Goal: Use online tool/utility: Use online tool/utility

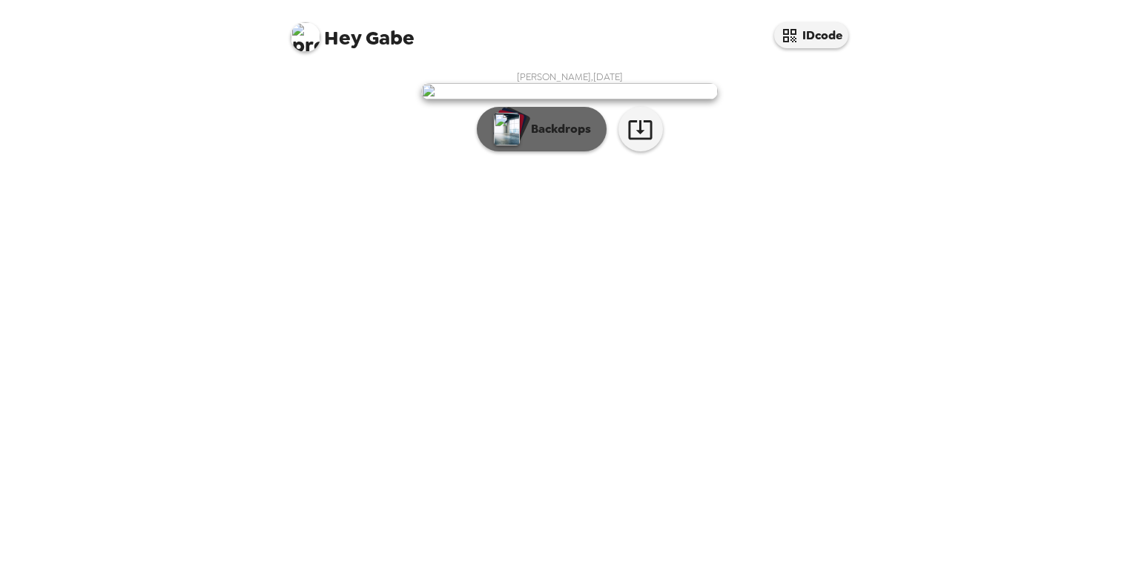
click at [548, 138] on p "Backdrops" at bounding box center [557, 129] width 67 height 18
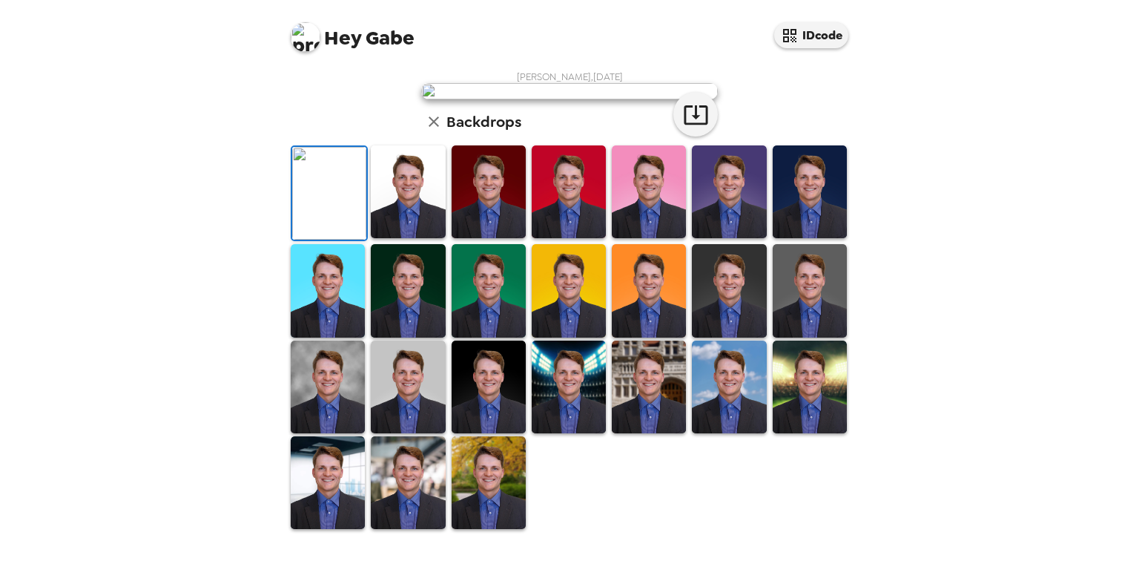
click at [404, 238] on img at bounding box center [408, 191] width 74 height 93
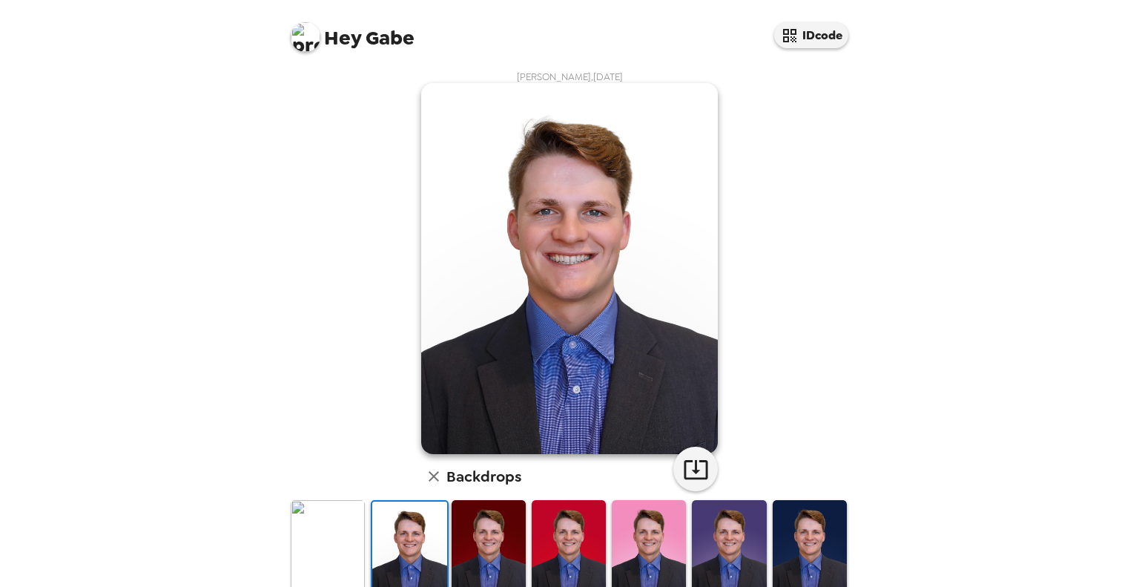
click at [323, 543] on img at bounding box center [328, 546] width 74 height 93
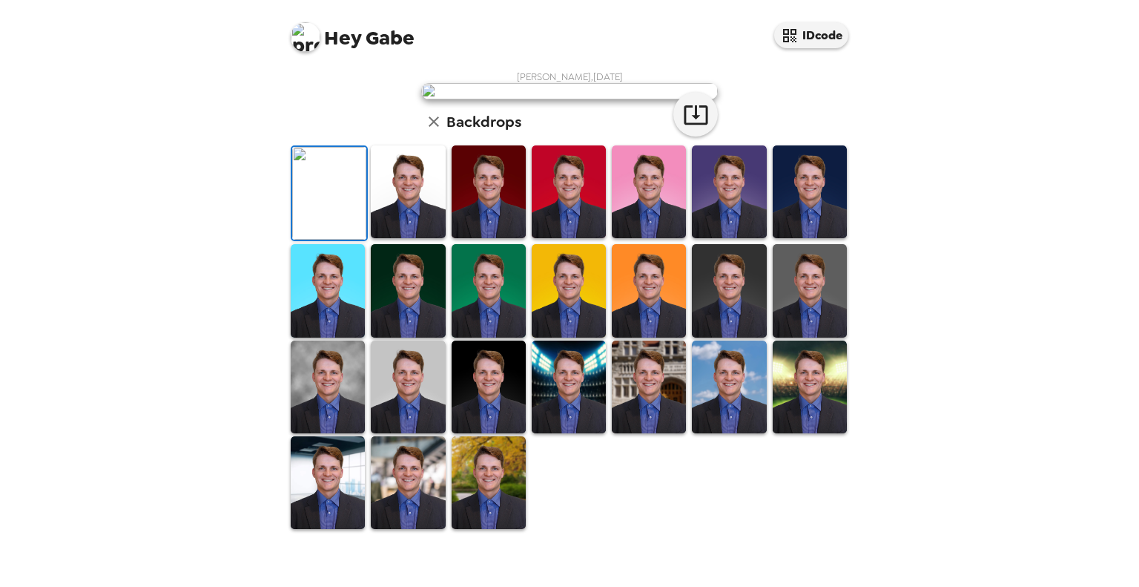
click at [357, 240] on img at bounding box center [329, 193] width 74 height 93
click at [418, 238] on img at bounding box center [408, 191] width 74 height 93
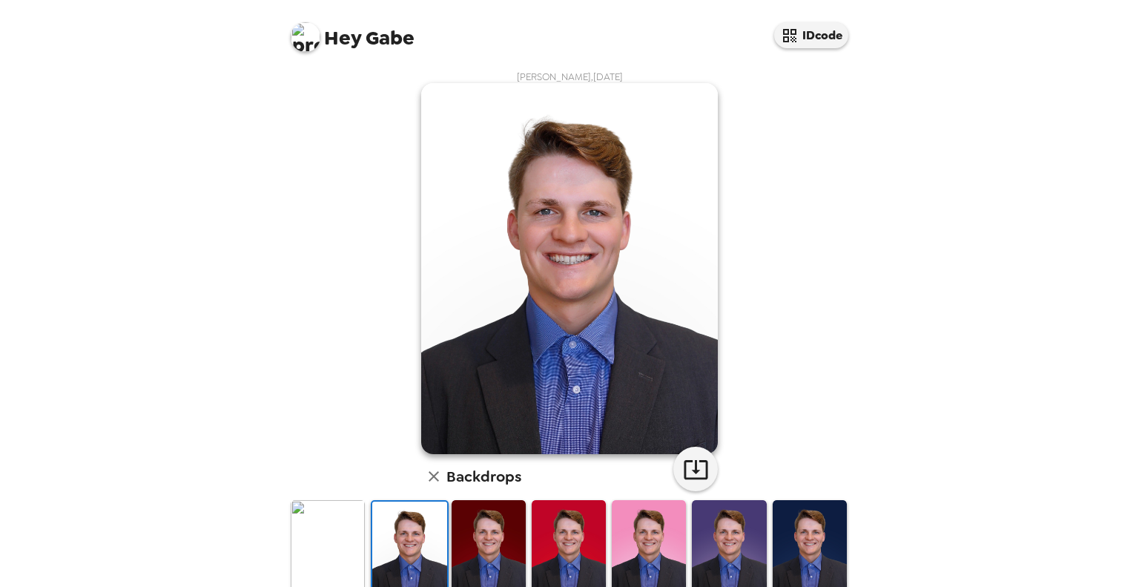
click at [332, 536] on img at bounding box center [328, 546] width 74 height 93
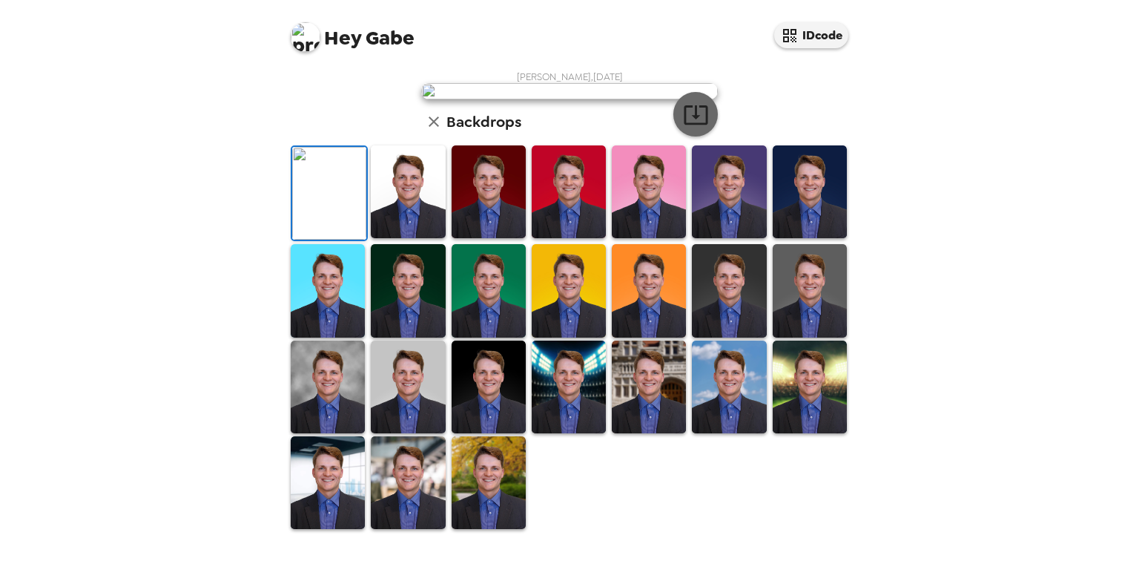
click at [693, 125] on icon "button" at bounding box center [696, 114] width 24 height 19
click at [409, 238] on img at bounding box center [408, 191] width 74 height 93
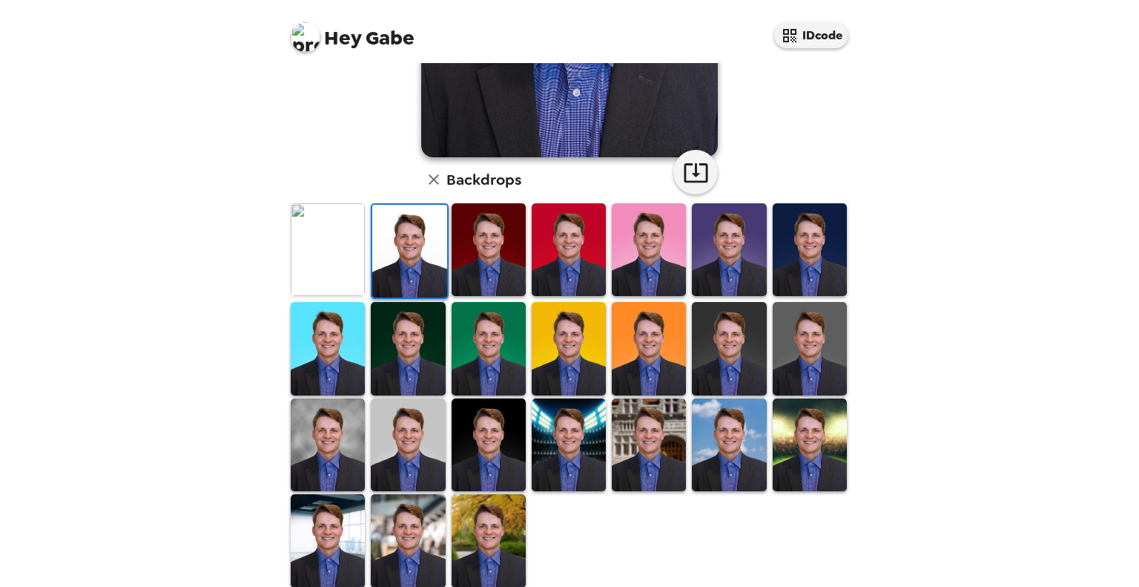
scroll to position [0, 0]
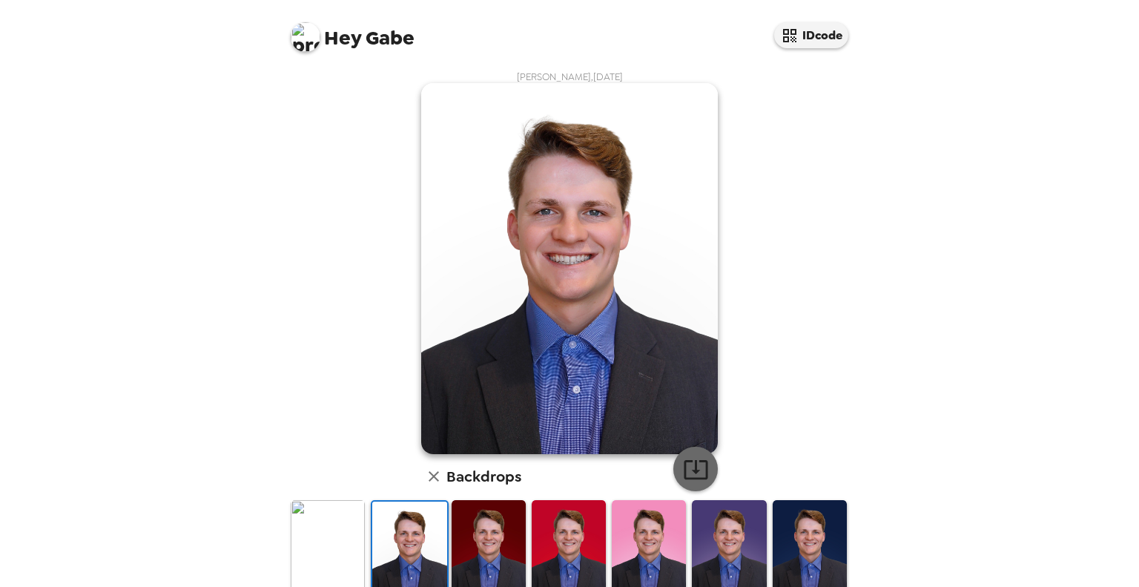
click at [691, 461] on icon "button" at bounding box center [696, 469] width 26 height 26
